Goal: Information Seeking & Learning: Learn about a topic

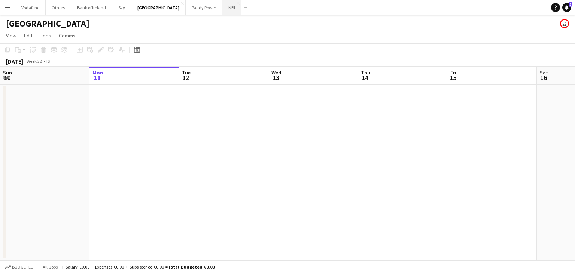
click at [222, 13] on button "NBI Close" at bounding box center [231, 7] width 19 height 15
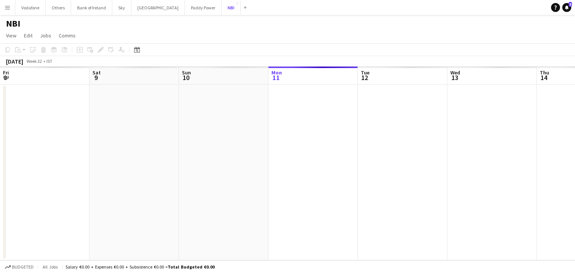
scroll to position [0, 179]
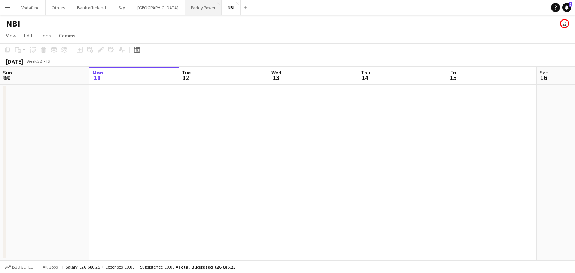
click at [185, 10] on button "Paddy Power Close" at bounding box center [203, 7] width 37 height 15
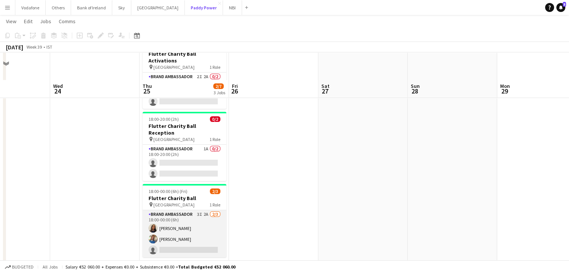
scroll to position [75, 0]
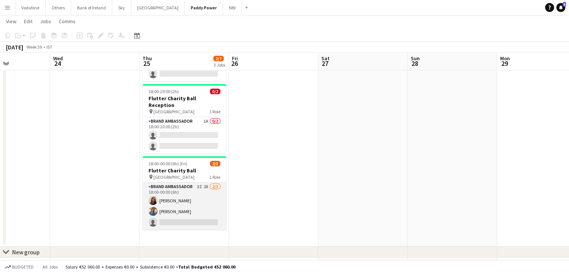
click at [207, 192] on app-card-role "Brand Ambassador 3I 2A [DATE] 18:00-00:00 (6h) [PERSON_NAME] [PERSON_NAME] sing…" at bounding box center [185, 206] width 84 height 47
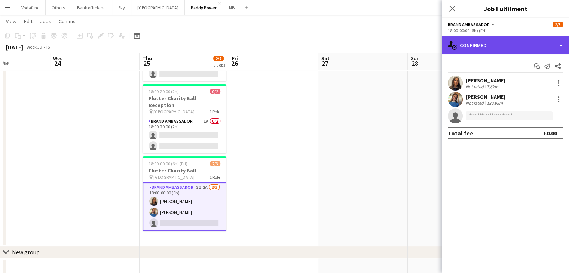
click at [514, 39] on div "single-neutral-actions-check-2 Confirmed" at bounding box center [505, 45] width 127 height 18
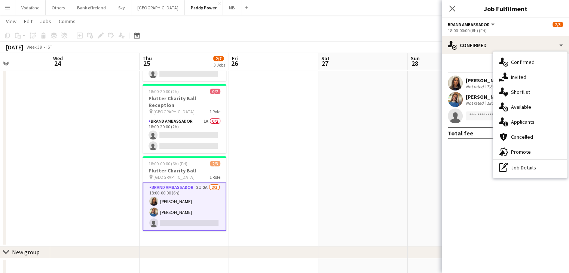
click at [512, 122] on div "single-neutral-actions-information Applicants" at bounding box center [530, 122] width 74 height 15
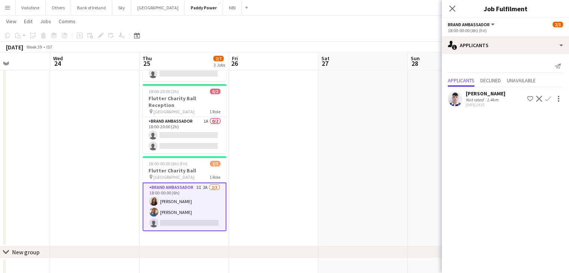
click at [389, 136] on app-date-cell at bounding box center [363, 128] width 89 height 238
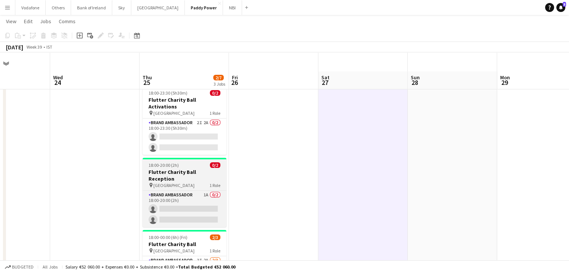
scroll to position [0, 0]
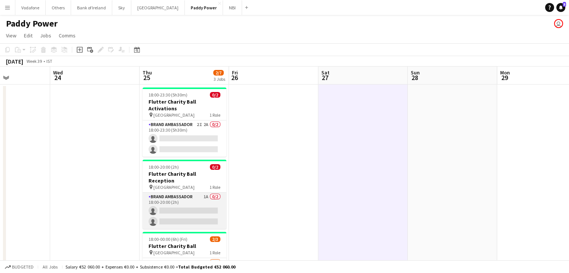
click at [183, 193] on app-card-role "Brand Ambassador 1A 0/2 18:00-20:00 (2h) single-neutral-actions single-neutral-…" at bounding box center [185, 211] width 84 height 36
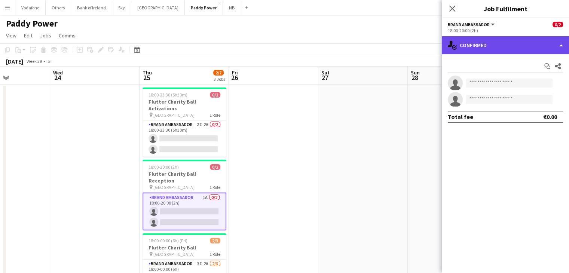
click at [451, 44] on icon at bounding box center [450, 44] width 5 height 6
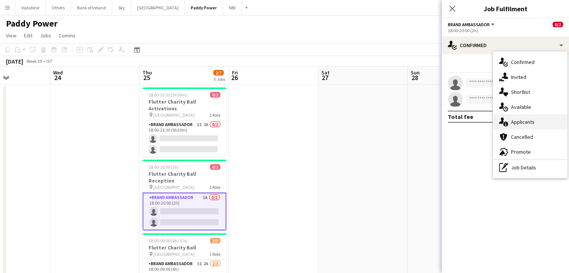
click at [518, 117] on div "single-neutral-actions-information Applicants" at bounding box center [530, 122] width 74 height 15
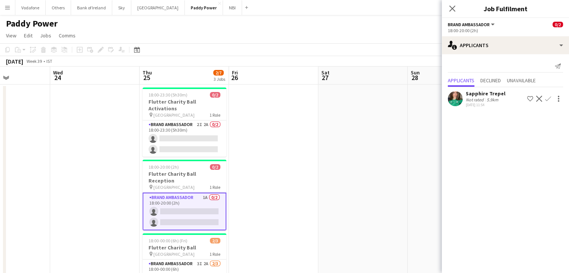
click at [371, 146] on app-date-cell at bounding box center [363, 204] width 89 height 238
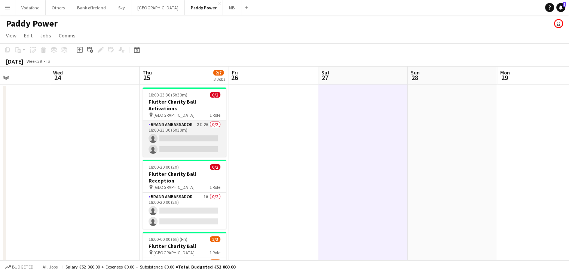
click at [176, 140] on app-card-role "Brand Ambassador 2I 2A 0/2 18:00-23:30 (5h30m) single-neutral-actions single-ne…" at bounding box center [185, 139] width 84 height 36
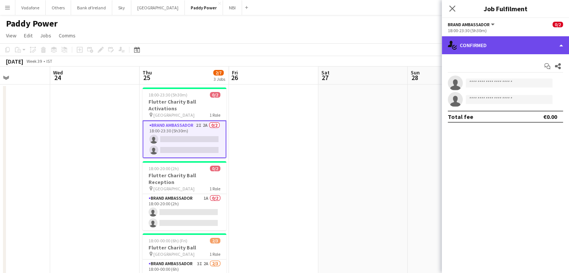
click at [508, 45] on div "single-neutral-actions-check-2 Confirmed" at bounding box center [505, 45] width 127 height 18
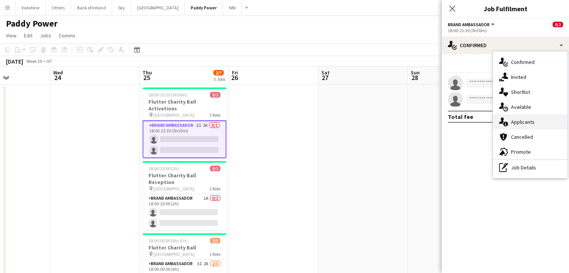
click at [517, 118] on div "single-neutral-actions-information Applicants" at bounding box center [530, 122] width 74 height 15
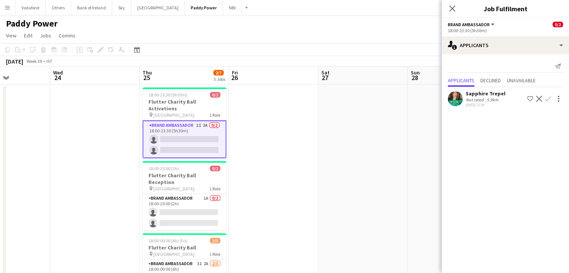
click at [399, 156] on app-date-cell at bounding box center [363, 204] width 89 height 238
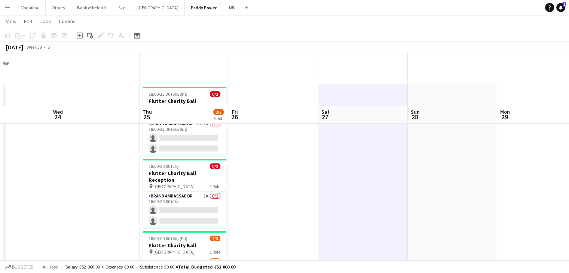
scroll to position [95, 0]
